Goal: Information Seeking & Learning: Learn about a topic

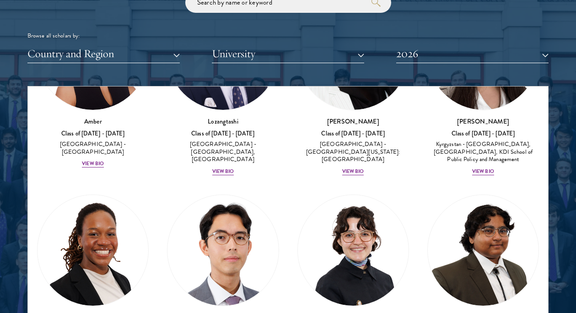
scroll to position [49, 0]
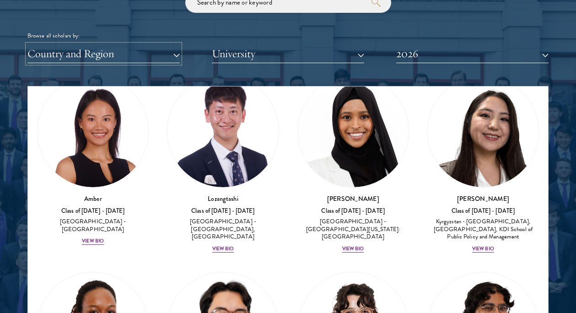
click at [126, 54] on button "Country and Region" at bounding box center [103, 53] width 152 height 19
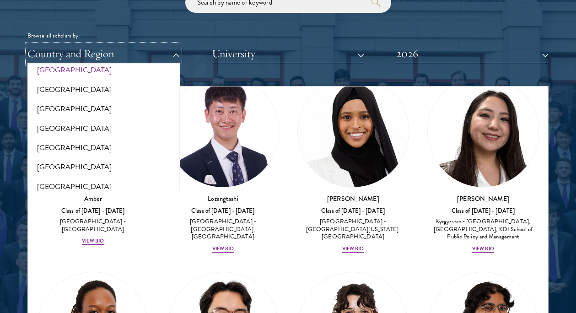
scroll to position [1906, 0]
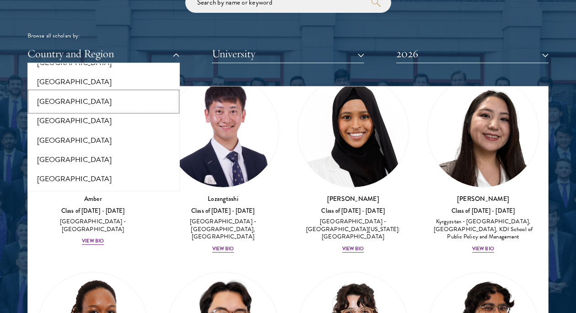
click at [84, 94] on button "[GEOGRAPHIC_DATA]" at bounding box center [103, 101] width 147 height 19
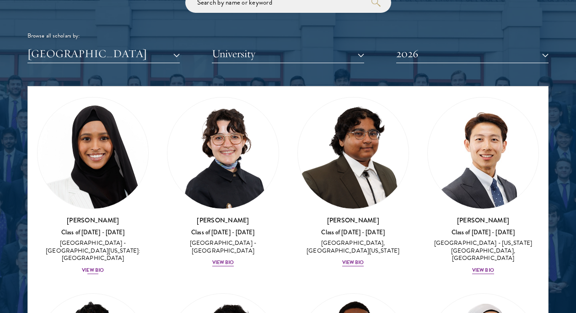
scroll to position [28, 0]
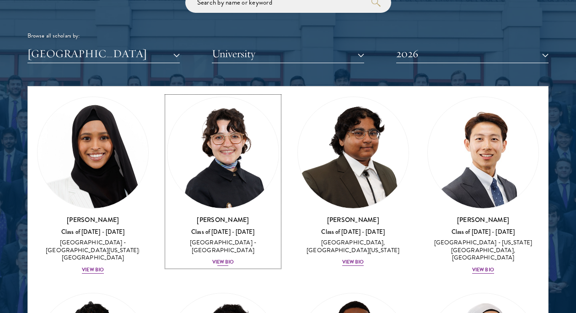
click at [225, 258] on div "View Bio" at bounding box center [223, 261] width 22 height 7
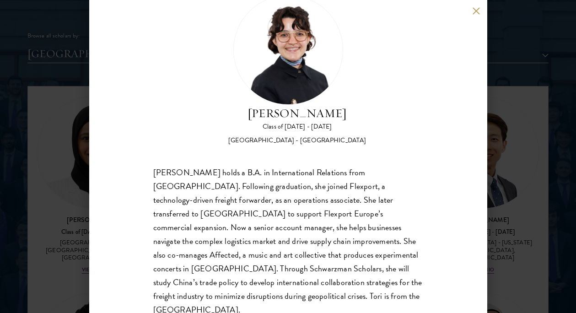
scroll to position [50, 0]
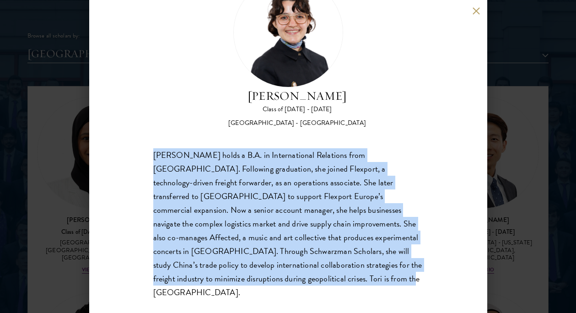
drag, startPoint x: 155, startPoint y: 155, endPoint x: 241, endPoint y: 277, distance: 149.1
click at [241, 277] on div "[PERSON_NAME] holds a B.A. in International Relations from [GEOGRAPHIC_DATA]. F…" at bounding box center [288, 223] width 270 height 151
click at [479, 13] on button at bounding box center [476, 11] width 8 height 8
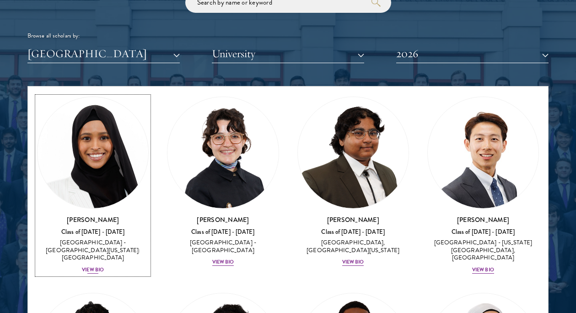
click at [95, 266] on div "View Bio" at bounding box center [93, 269] width 22 height 7
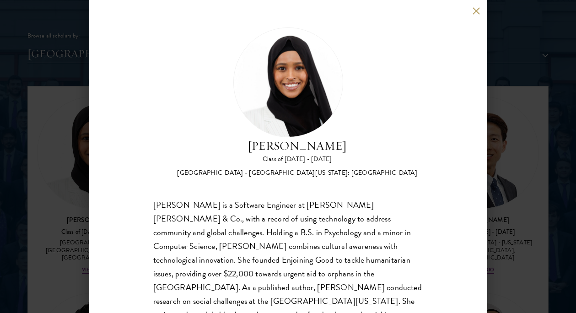
scroll to position [22, 0]
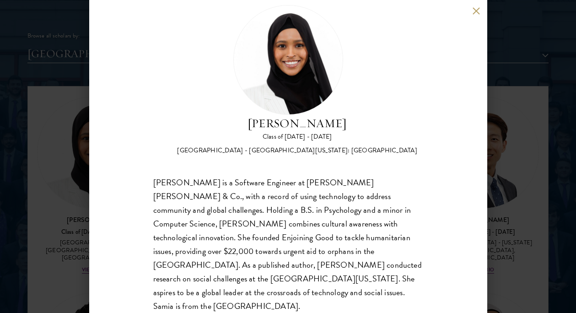
click at [476, 11] on button at bounding box center [476, 11] width 8 height 8
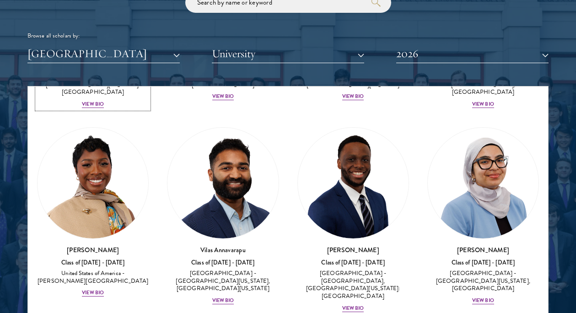
scroll to position [257, 0]
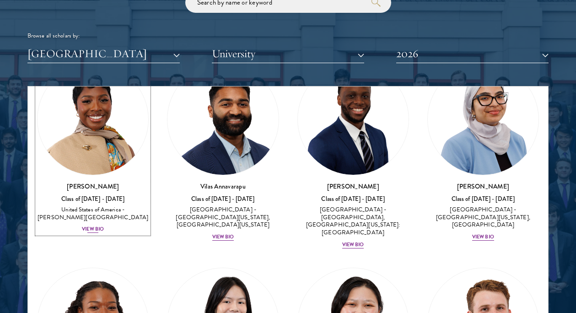
click at [92, 225] on div "View Bio" at bounding box center [93, 228] width 22 height 7
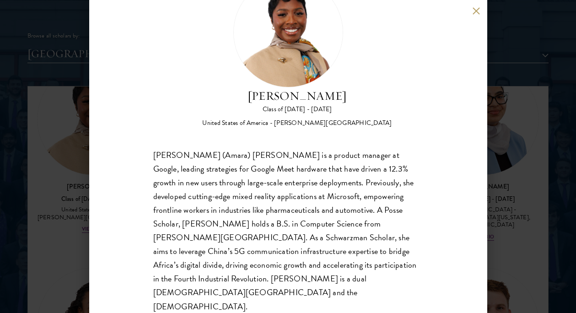
scroll to position [1117, 0]
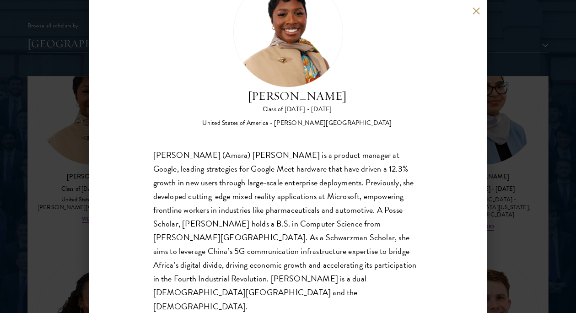
click at [478, 10] on button at bounding box center [476, 11] width 8 height 8
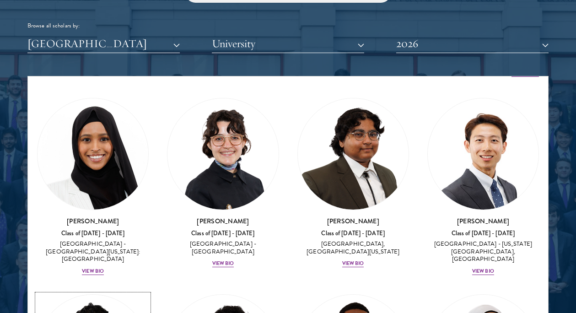
scroll to position [16, 0]
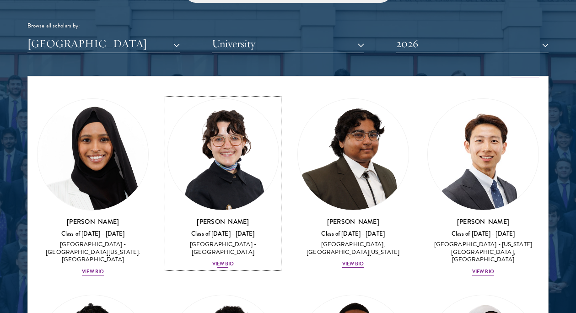
click at [228, 260] on div "View Bio" at bounding box center [223, 263] width 22 height 7
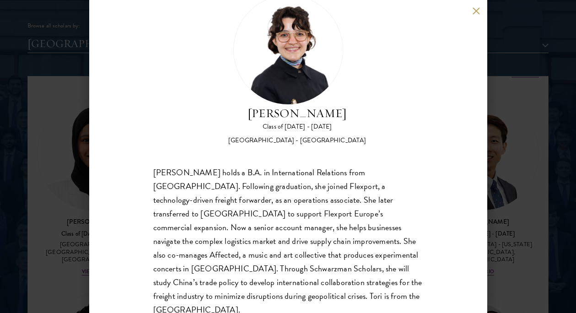
scroll to position [50, 0]
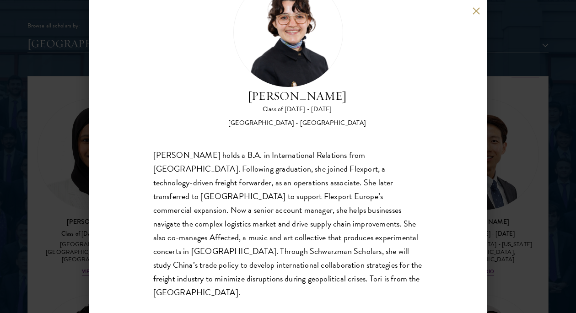
click at [211, 187] on div "[PERSON_NAME] holds a B.A. in International Relations from [GEOGRAPHIC_DATA]. F…" at bounding box center [288, 223] width 270 height 151
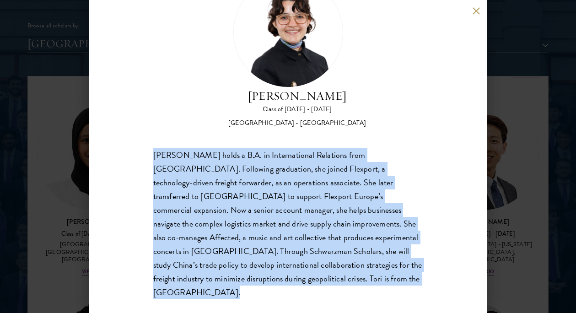
click at [211, 187] on div "[PERSON_NAME] holds a B.A. in International Relations from [GEOGRAPHIC_DATA]. F…" at bounding box center [288, 223] width 270 height 151
copy body "[PERSON_NAME] holds a B.A. in International Relations from [GEOGRAPHIC_DATA]. F…"
click at [478, 11] on button at bounding box center [476, 11] width 8 height 8
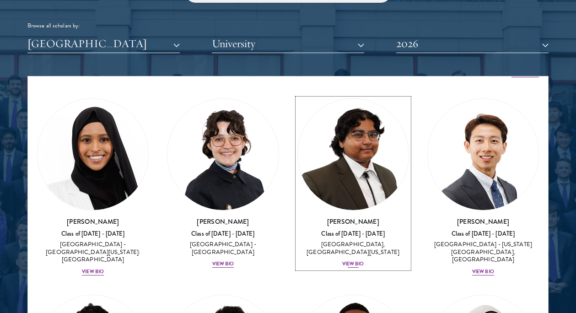
click at [355, 259] on div "[PERSON_NAME] Class of [DATE] - [DATE] [GEOGRAPHIC_DATA] - [GEOGRAPHIC_DATA], […" at bounding box center [353, 243] width 112 height 52
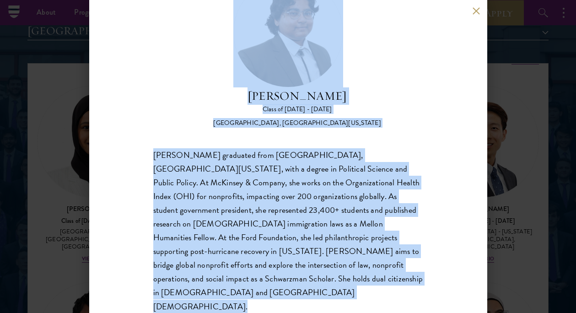
scroll to position [1124, 0]
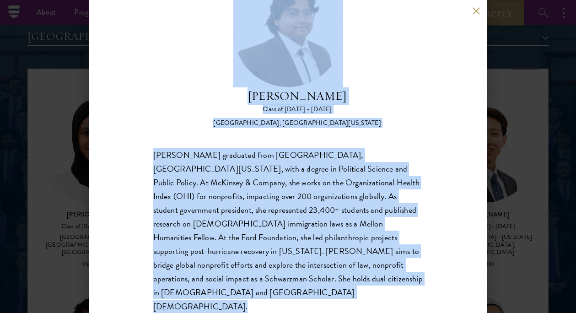
click at [476, 9] on button at bounding box center [476, 11] width 8 height 8
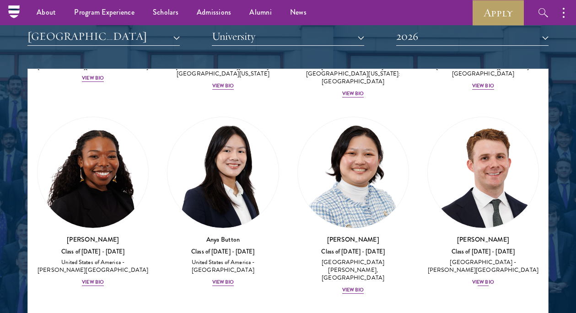
scroll to position [417, 0]
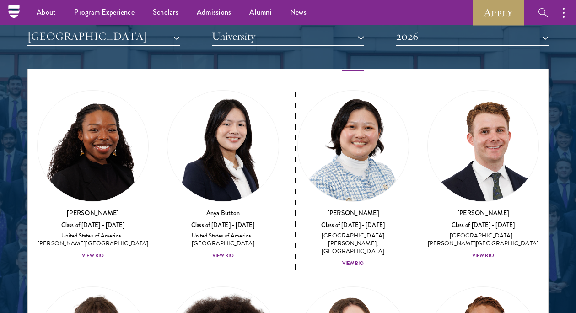
click at [350, 260] on div "View Bio" at bounding box center [353, 263] width 22 height 7
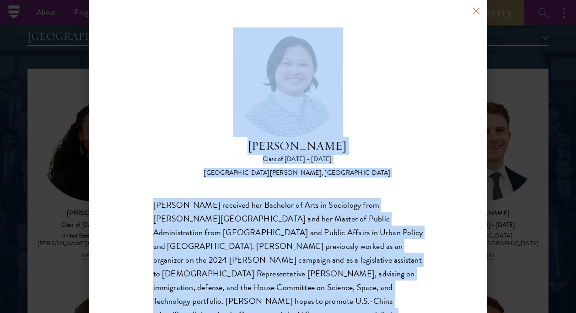
scroll to position [36, 0]
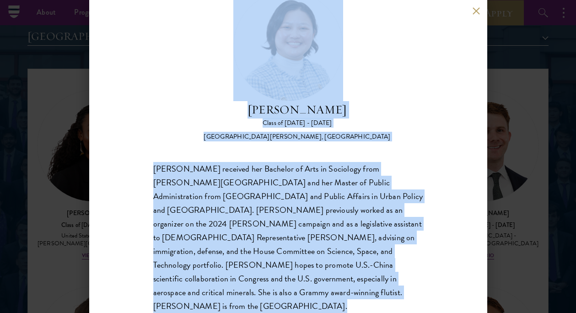
click at [316, 190] on div "[PERSON_NAME] received her Bachelor of Arts in Sociology from [PERSON_NAME][GEO…" at bounding box center [288, 237] width 270 height 151
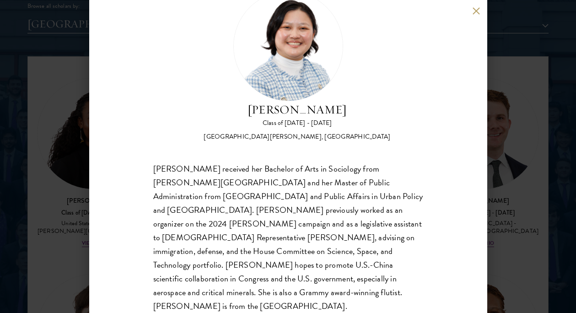
scroll to position [1137, 0]
click at [473, 11] on button at bounding box center [476, 11] width 8 height 8
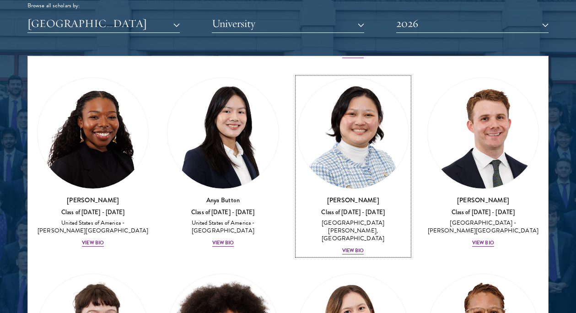
scroll to position [461, 0]
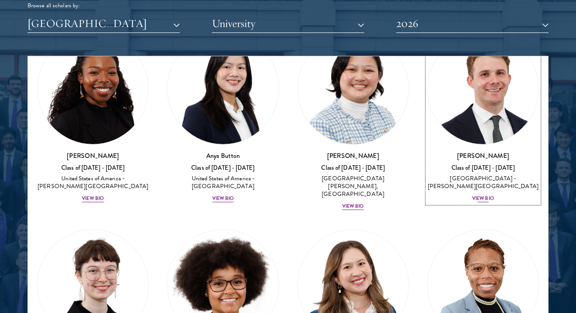
click at [481, 195] on div "View Bio" at bounding box center [483, 198] width 22 height 7
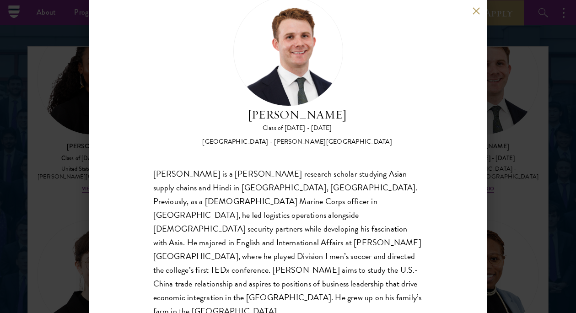
scroll to position [36, 0]
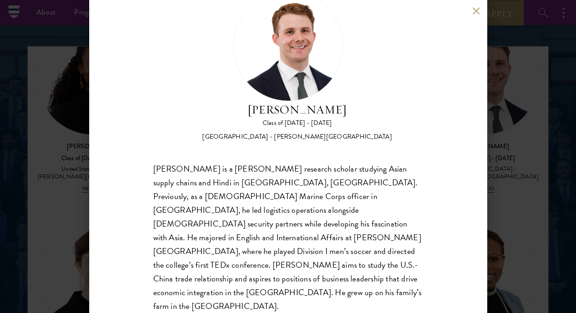
click at [478, 8] on button at bounding box center [476, 11] width 8 height 8
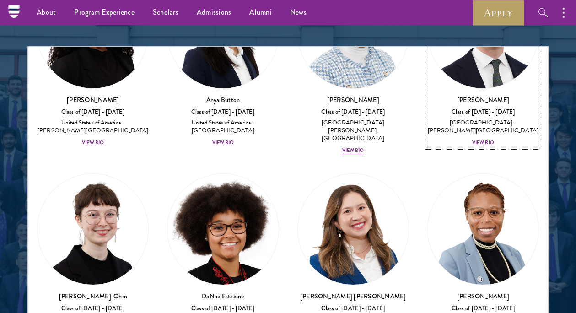
scroll to position [533, 0]
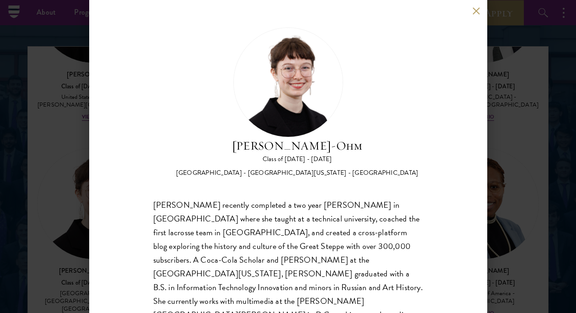
scroll to position [36, 0]
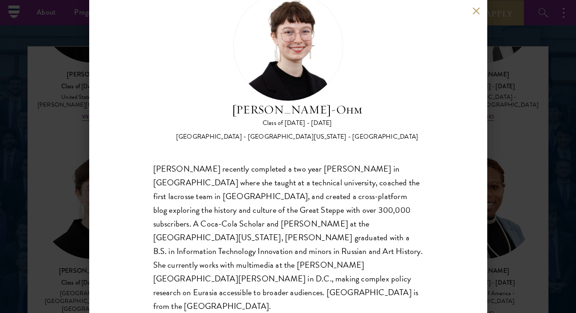
click at [477, 10] on button at bounding box center [476, 11] width 8 height 8
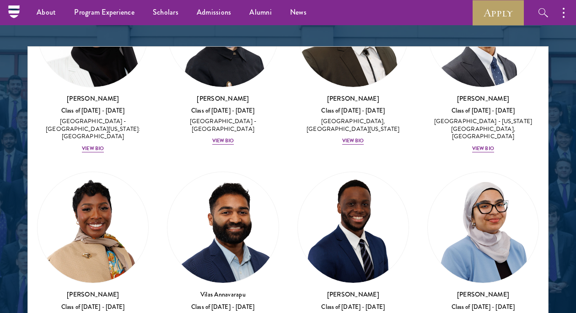
scroll to position [14, 0]
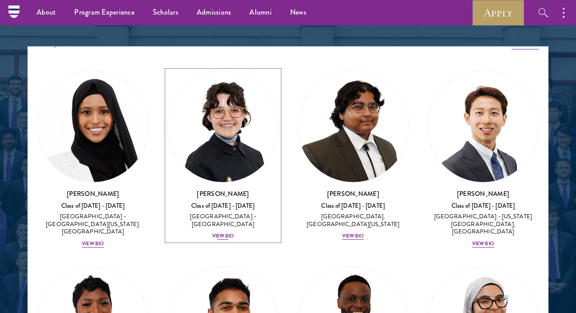
click at [223, 232] on div "View Bio" at bounding box center [223, 235] width 22 height 7
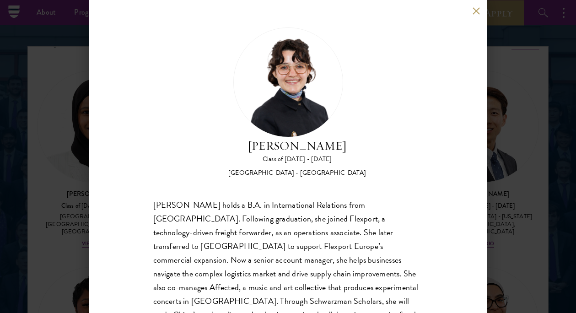
scroll to position [50, 0]
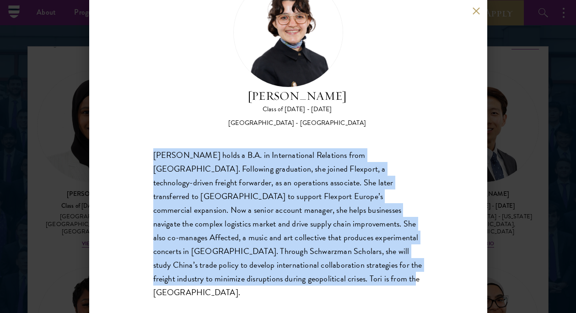
drag, startPoint x: 231, startPoint y: 278, endPoint x: 151, endPoint y: 158, distance: 144.2
click at [151, 158] on div "[PERSON_NAME] Class of [DATE] - [DATE] [GEOGRAPHIC_DATA] - [GEOGRAPHIC_DATA] [P…" at bounding box center [288, 156] width 398 height 313
copy div "[PERSON_NAME] holds a B.A. in International Relations from [GEOGRAPHIC_DATA]. F…"
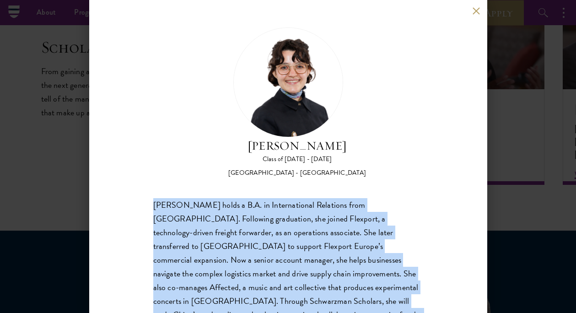
scroll to position [1588, 0]
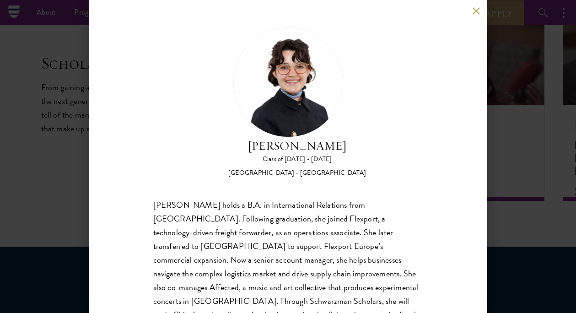
click at [476, 6] on div "[PERSON_NAME] Class of [DATE] - [DATE] [GEOGRAPHIC_DATA] - [GEOGRAPHIC_DATA] [P…" at bounding box center [288, 156] width 398 height 313
click at [475, 10] on button at bounding box center [476, 11] width 8 height 8
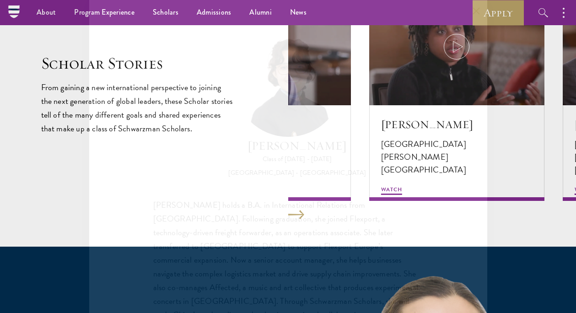
scroll to position [1142, 0]
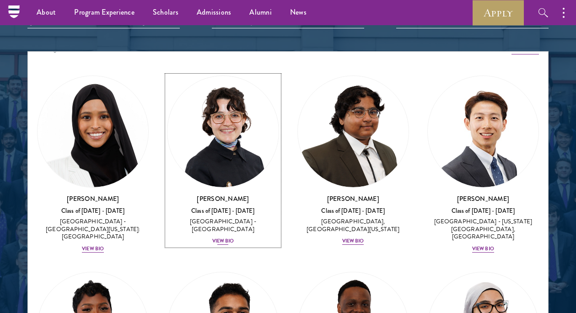
click at [208, 233] on div "[PERSON_NAME] Class of [DATE] - [DATE] [GEOGRAPHIC_DATA] - [GEOGRAPHIC_DATA] Vi…" at bounding box center [223, 220] width 112 height 52
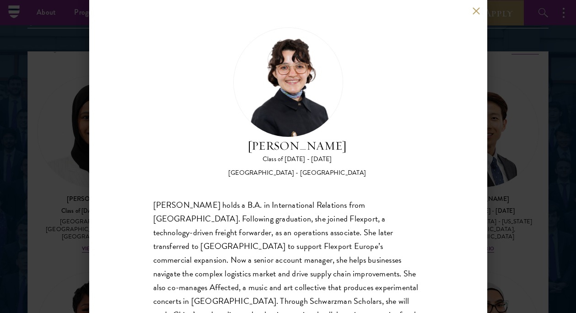
click at [474, 6] on div "[PERSON_NAME] Class of [DATE] - [DATE] [GEOGRAPHIC_DATA] - [GEOGRAPHIC_DATA] [P…" at bounding box center [288, 156] width 398 height 313
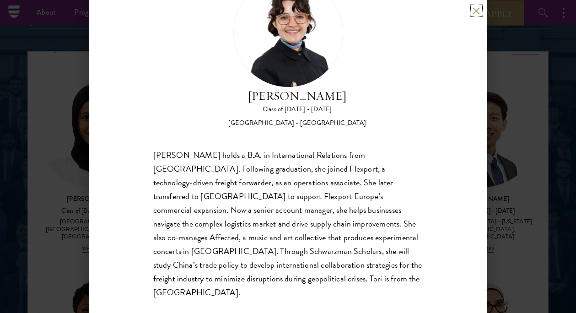
click at [476, 8] on button at bounding box center [476, 11] width 8 height 8
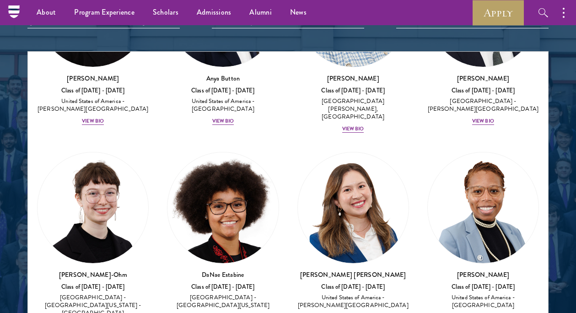
scroll to position [549, 0]
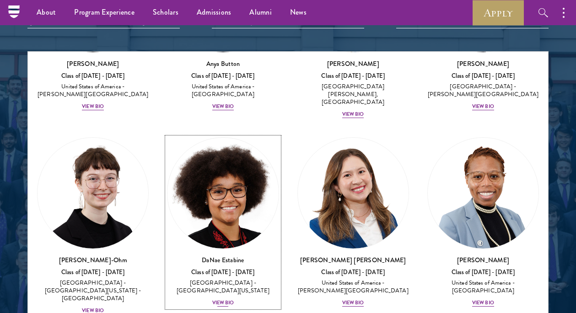
click at [225, 299] on div "View Bio" at bounding box center [223, 302] width 22 height 7
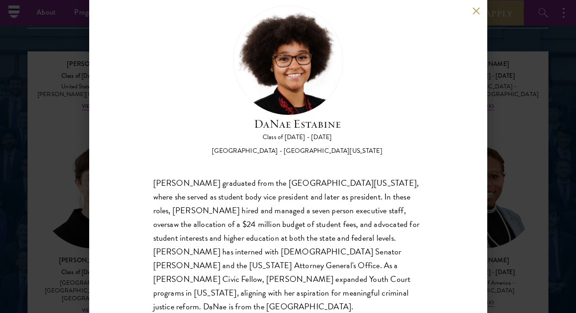
scroll to position [22, 0]
click at [476, 14] on button at bounding box center [476, 11] width 8 height 8
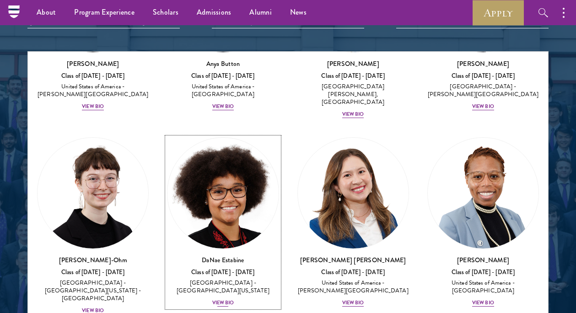
scroll to position [526, 0]
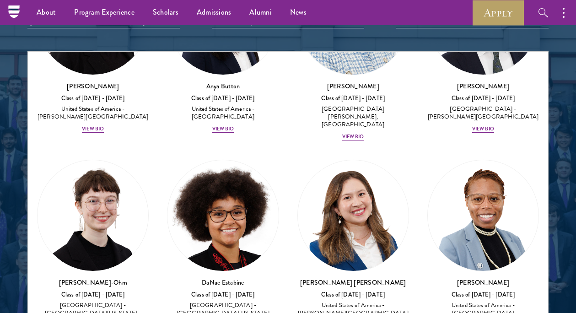
click at [291, 120] on div "[PERSON_NAME] Class of [DATE] - [DATE] [GEOGRAPHIC_DATA] - [PERSON_NAME][GEOGRA…" at bounding box center [353, 52] width 130 height 196
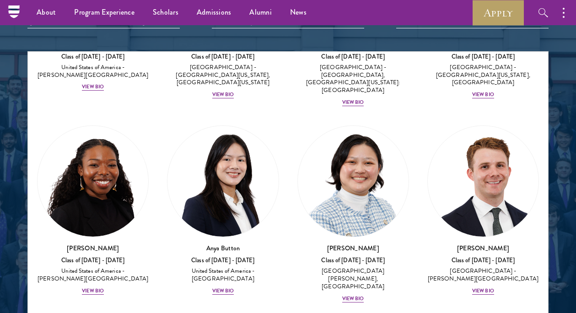
scroll to position [364, 0]
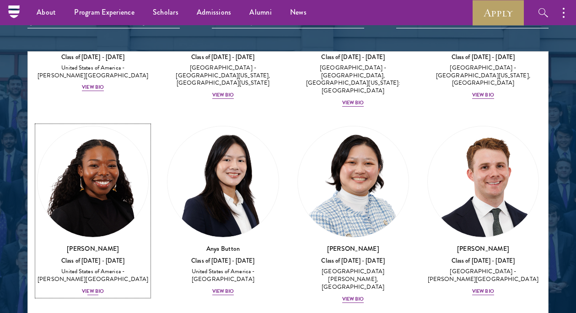
click at [93, 288] on div "View Bio" at bounding box center [93, 291] width 22 height 7
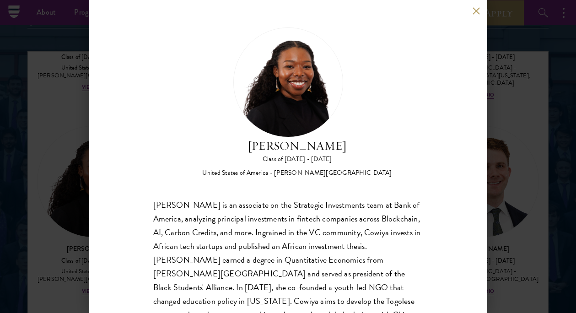
scroll to position [36, 0]
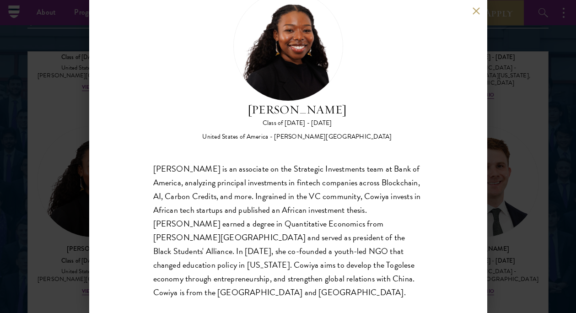
click at [472, 12] on button at bounding box center [476, 11] width 8 height 8
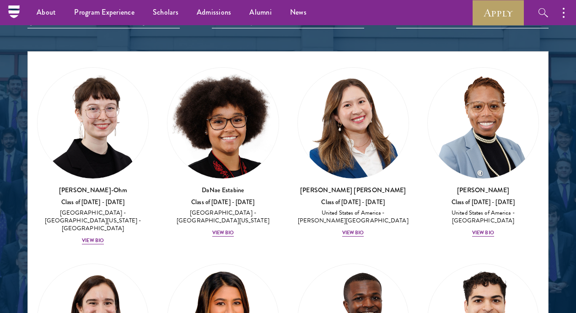
scroll to position [618, 0]
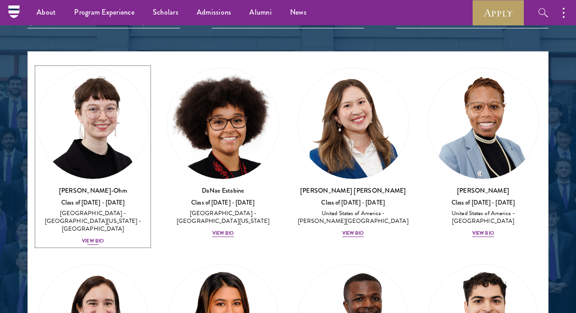
click at [104, 204] on div "[PERSON_NAME]-Ohm Class of [DATE] - [DATE] [GEOGRAPHIC_DATA] - [GEOGRAPHIC_DATA…" at bounding box center [93, 216] width 112 height 60
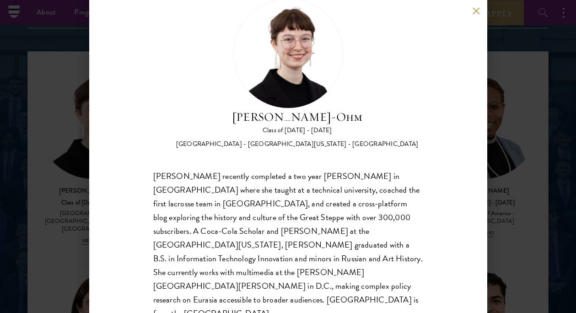
scroll to position [36, 0]
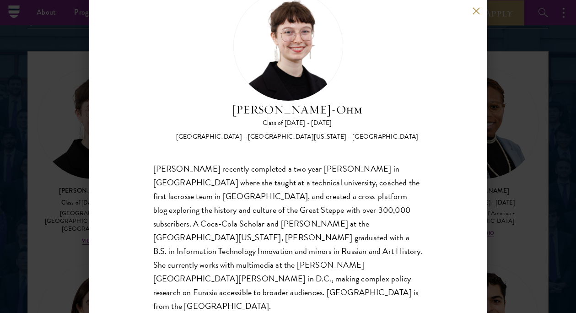
click at [476, 11] on button at bounding box center [476, 11] width 8 height 8
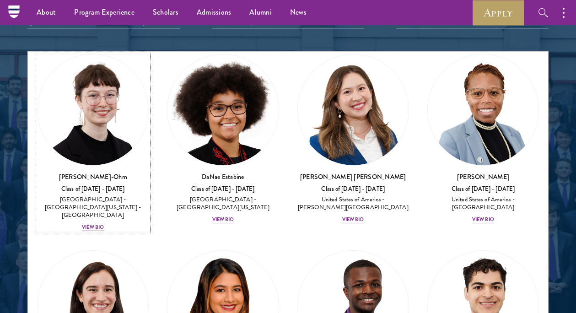
scroll to position [633, 0]
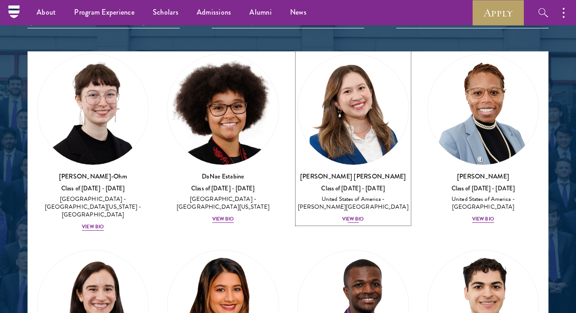
click at [350, 183] on div "[PERSON_NAME] [PERSON_NAME] Class of [DATE] - [DATE] [GEOGRAPHIC_DATA] - [PERSO…" at bounding box center [353, 198] width 112 height 52
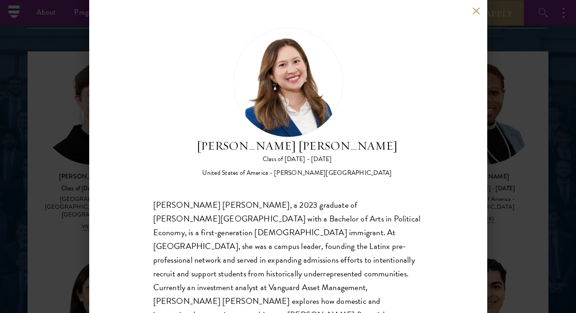
scroll to position [62, 0]
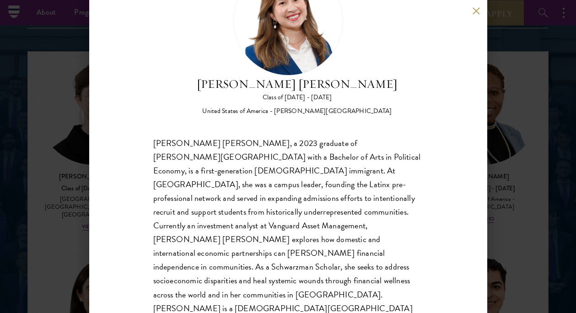
click at [472, 12] on button at bounding box center [476, 11] width 8 height 8
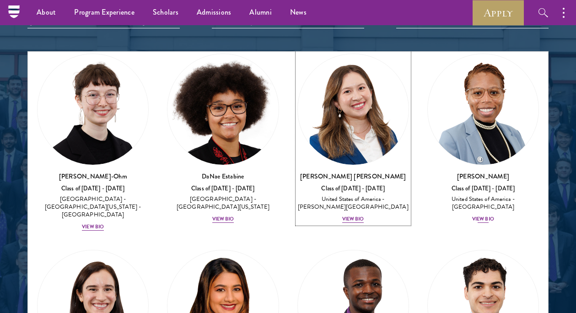
scroll to position [612, 0]
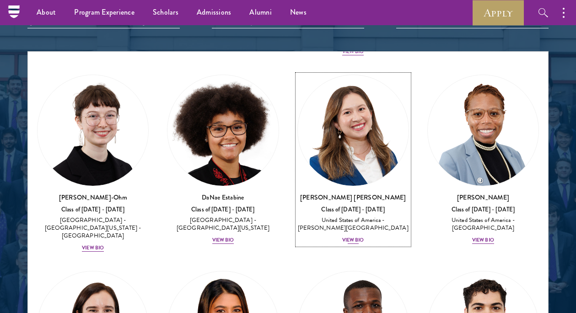
click at [365, 209] on div "[PERSON_NAME] [PERSON_NAME] Class of [DATE] - [DATE] [GEOGRAPHIC_DATA] - [PERSO…" at bounding box center [353, 219] width 112 height 52
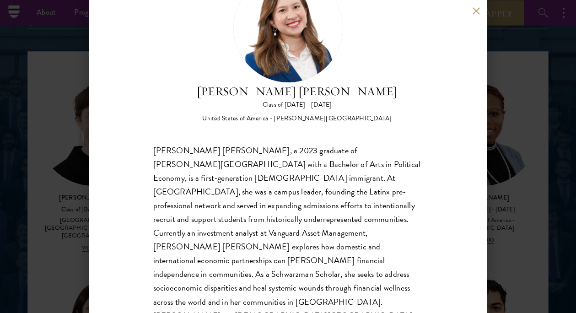
scroll to position [54, 0]
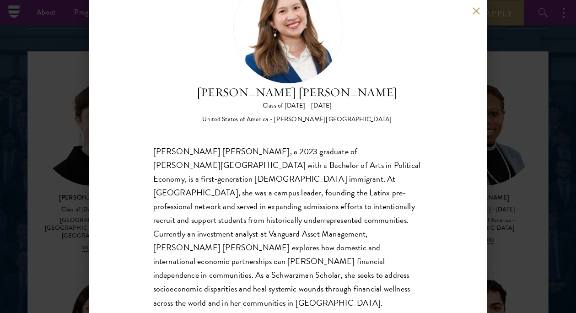
click at [475, 14] on button at bounding box center [476, 11] width 8 height 8
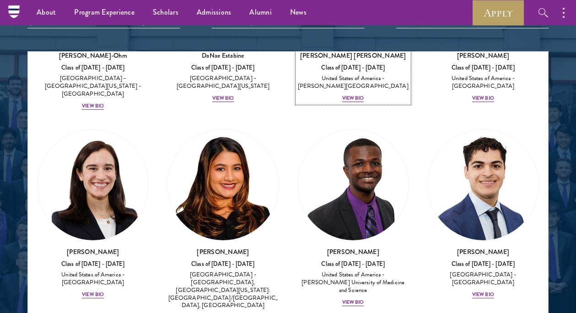
scroll to position [754, 0]
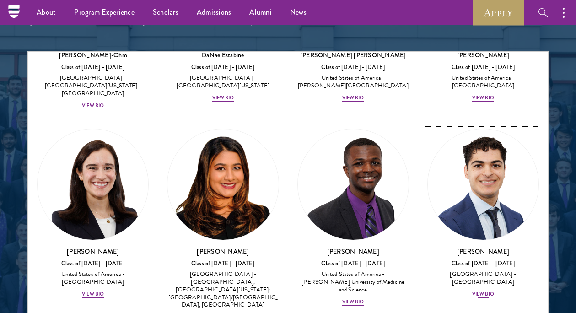
click at [483, 290] on div "View Bio" at bounding box center [483, 293] width 22 height 7
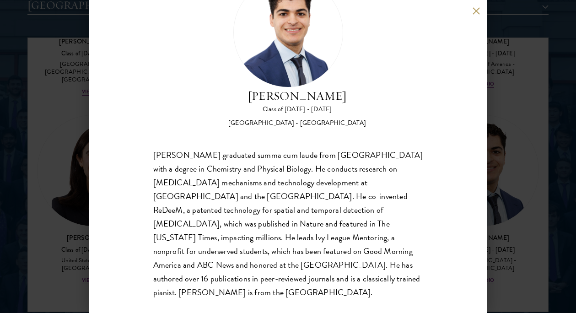
scroll to position [1157, 0]
click at [475, 12] on button at bounding box center [476, 11] width 8 height 8
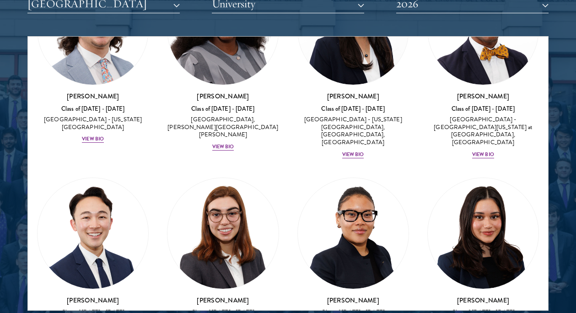
scroll to position [1141, 0]
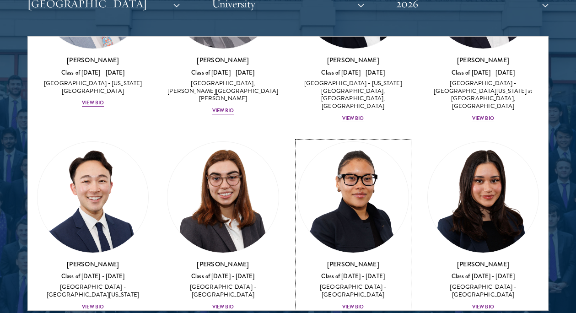
click at [353, 303] on div "View Bio" at bounding box center [353, 306] width 22 height 7
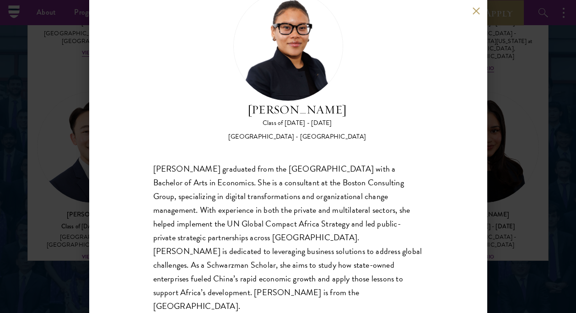
scroll to position [1204, 0]
click at [476, 11] on button at bounding box center [476, 11] width 8 height 8
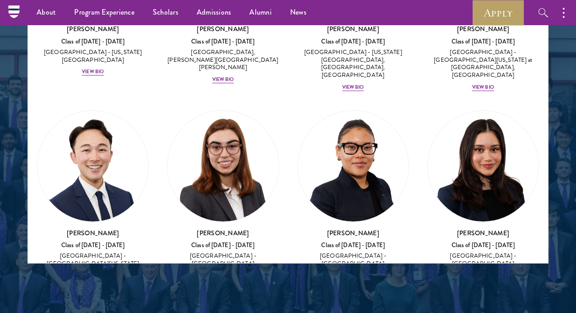
scroll to position [1128, 0]
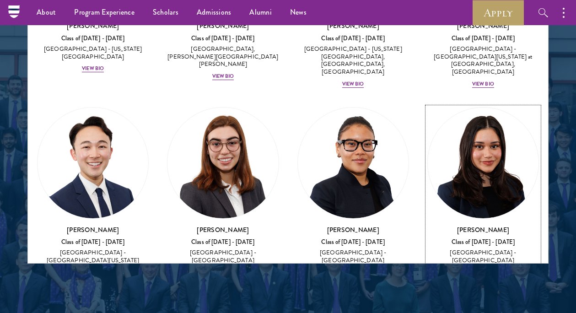
click at [483, 269] on div "View Bio" at bounding box center [483, 272] width 22 height 7
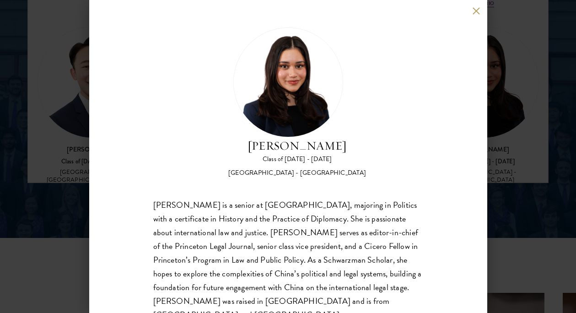
click at [475, 13] on button at bounding box center [476, 11] width 8 height 8
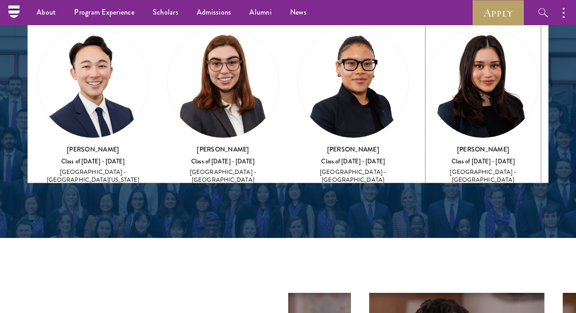
scroll to position [1265, 0]
